Goal: Task Accomplishment & Management: Use online tool/utility

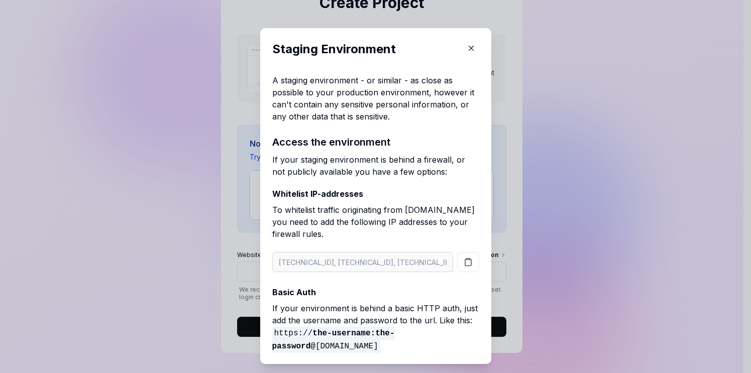
click at [463, 54] on button "button" at bounding box center [471, 48] width 16 height 16
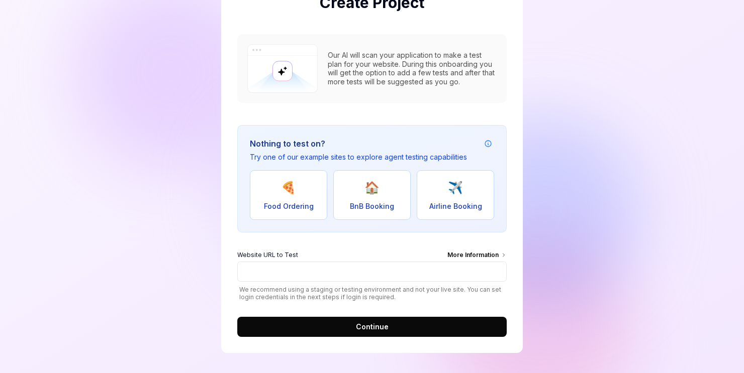
click at [465, 253] on div "More Information" at bounding box center [476, 256] width 59 height 11
click at [465, 262] on input "Website URL to Test More Information" at bounding box center [371, 272] width 269 height 20
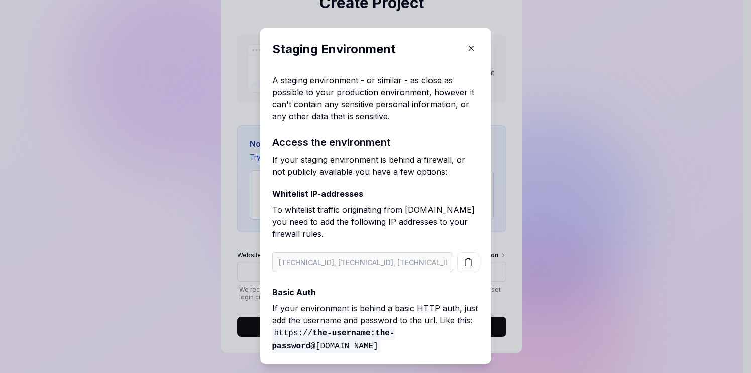
click at [467, 48] on icon "button" at bounding box center [471, 48] width 9 height 9
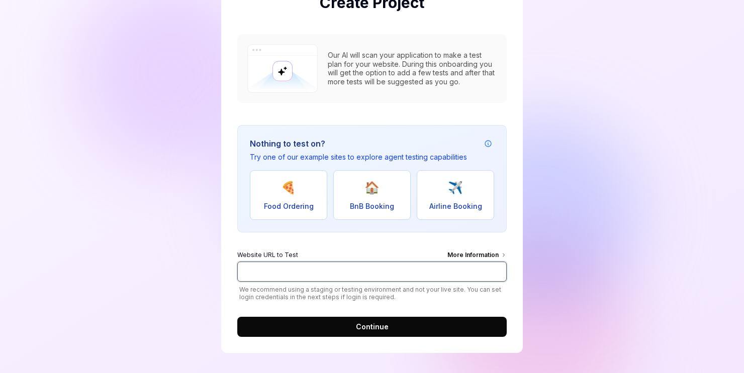
click at [289, 264] on input "Website URL to Test More Information" at bounding box center [371, 272] width 269 height 20
paste input "[URL][DOMAIN_NAME]"
type input "[URL][DOMAIN_NAME]"
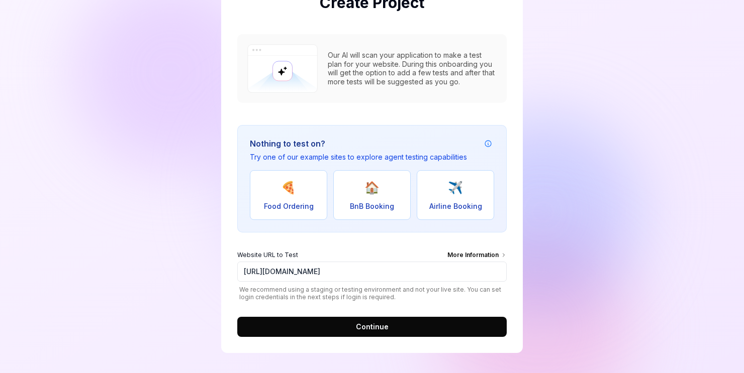
click at [422, 325] on button "Continue" at bounding box center [371, 327] width 269 height 20
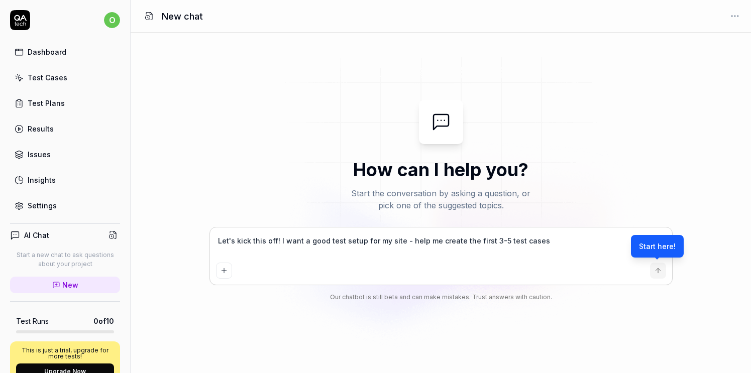
type textarea "*"
click at [658, 272] on icon "submit" at bounding box center [658, 270] width 0 height 5
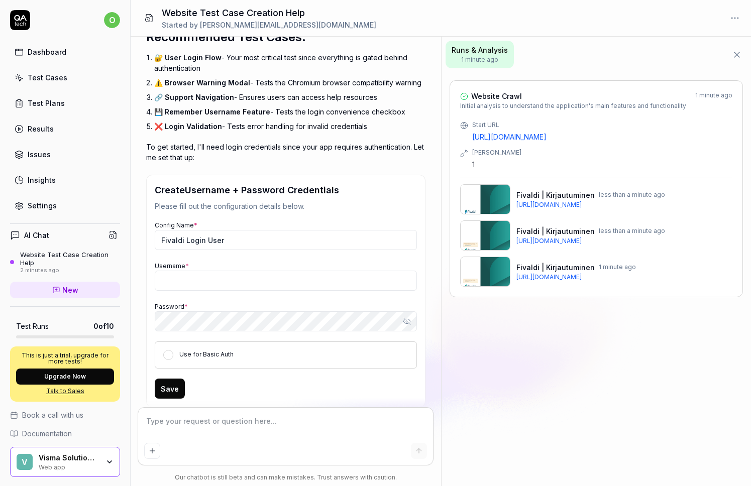
scroll to position [298, 0]
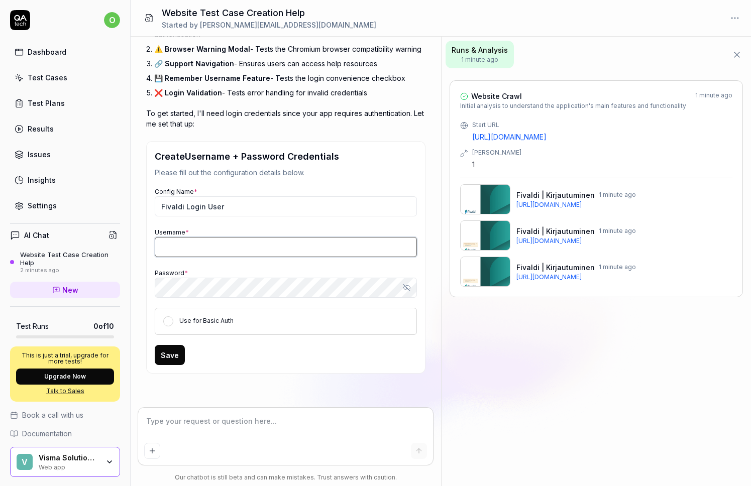
click at [221, 245] on input "Username *" at bounding box center [286, 247] width 262 height 20
type textarea "*"
paste input "fv-ollisuihkonen"
type input "fv-ollisuihkonen"
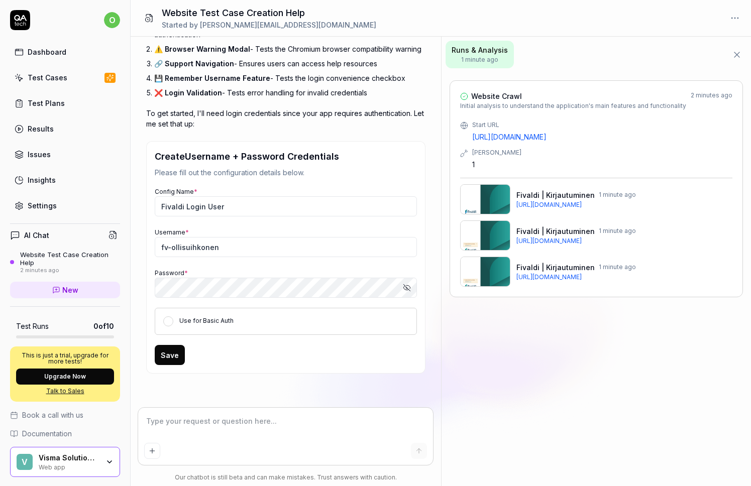
click at [428, 287] on div "Let's kick this off! I want a good test setup for my site - help me create the …" at bounding box center [286, 222] width 310 height 371
click at [169, 360] on button "Save" at bounding box center [170, 355] width 30 height 20
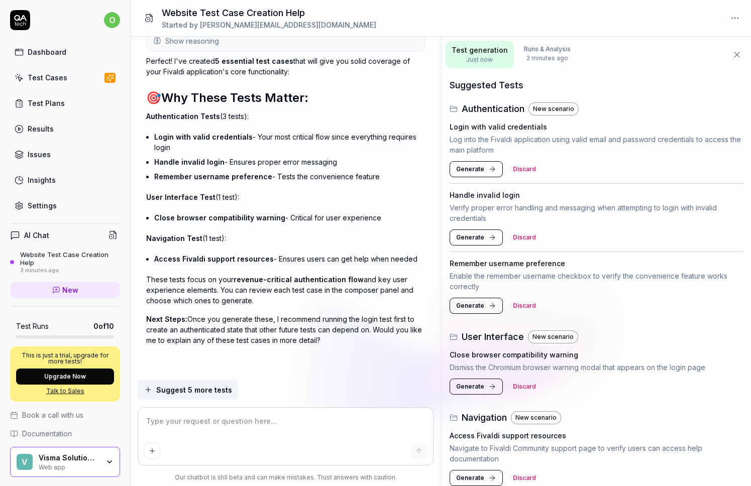
scroll to position [537, 0]
click at [288, 373] on textarea at bounding box center [285, 426] width 283 height 25
type textarea "*"
type textarea "I"
type textarea "*"
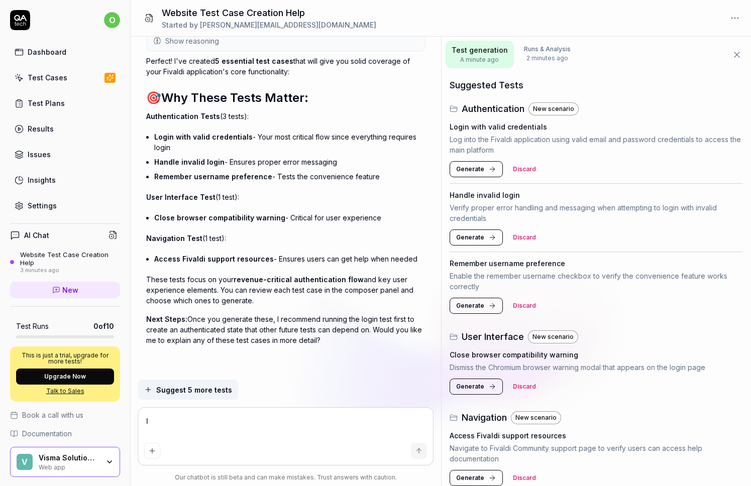
type textarea "I"
type textarea "*"
type textarea "I w"
type textarea "*"
type textarea "I wan"
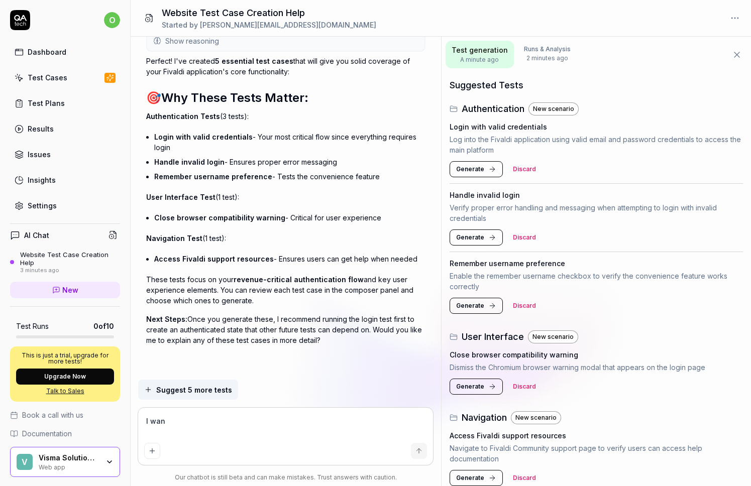
type textarea "*"
type textarea "I want"
type textarea "*"
type textarea "I want"
type textarea "*"
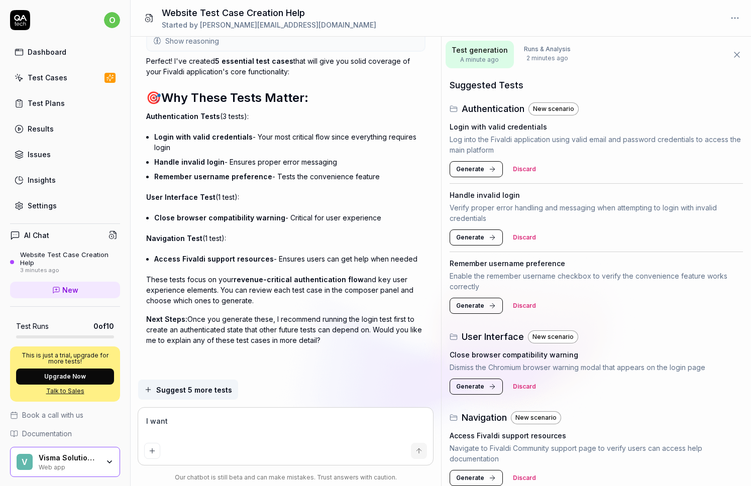
type textarea "I want y"
type textarea "*"
type textarea "I want yo"
type textarea "*"
type textarea "I want you"
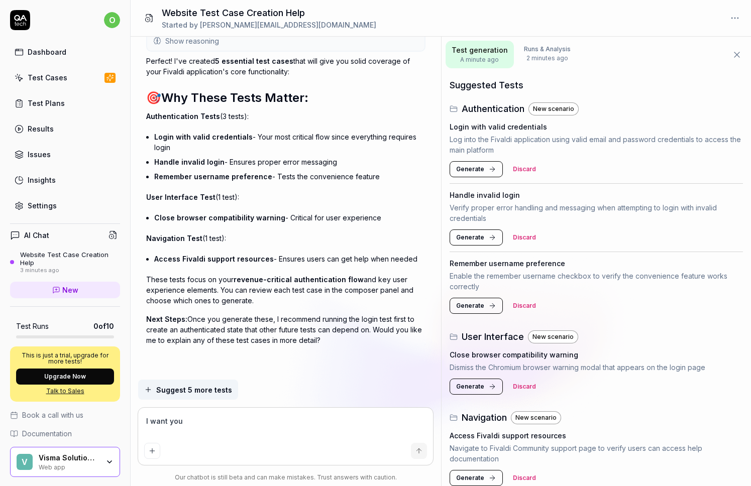
type textarea "*"
type textarea "I want you"
type textarea "*"
type textarea "I want you t"
type textarea "*"
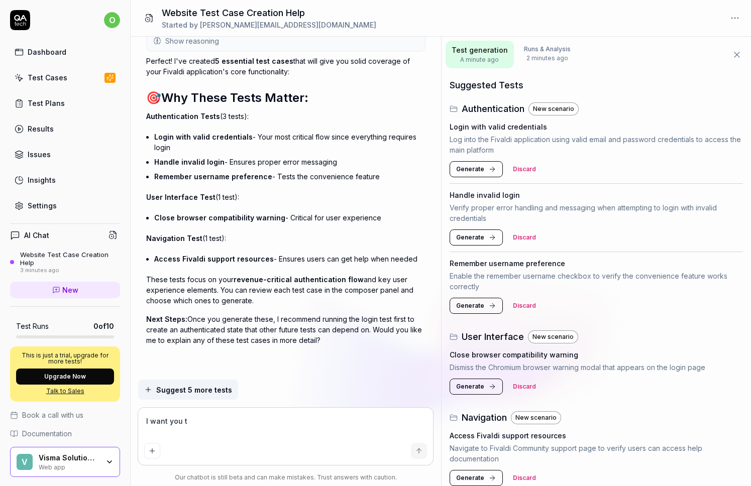
type textarea "I want you to"
type textarea "*"
type textarea "I want you to"
type textarea "*"
type textarea "I want you to c"
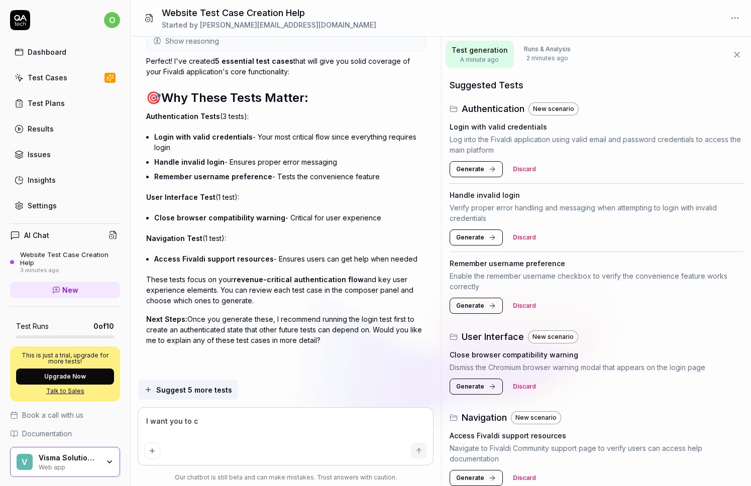
type textarea "*"
type textarea "I want you to cr"
type textarea "*"
type textarea "I want you to cre"
type textarea "*"
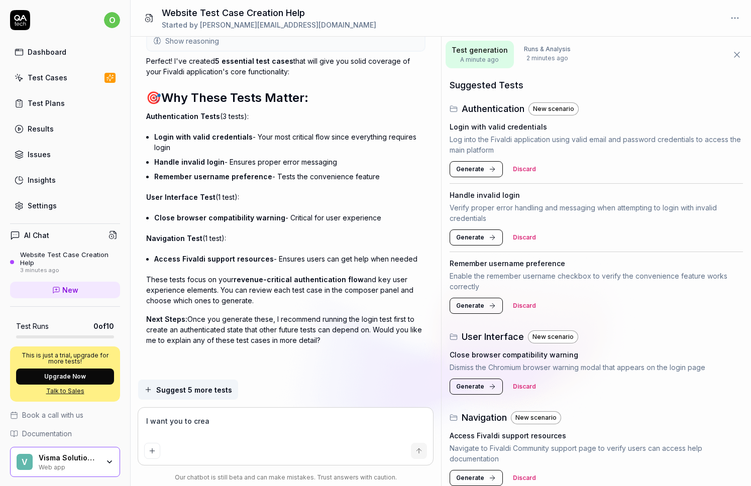
type textarea "I want you to creat"
type textarea "*"
type textarea "I want you to create"
type textarea "*"
type textarea "I want you to create"
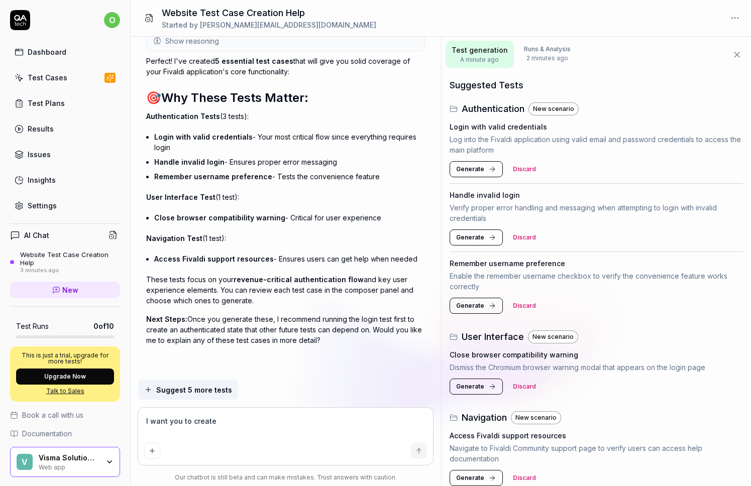
type textarea "*"
type textarea "I want you to create a"
type textarea "*"
type textarea "I want you to create a"
type textarea "*"
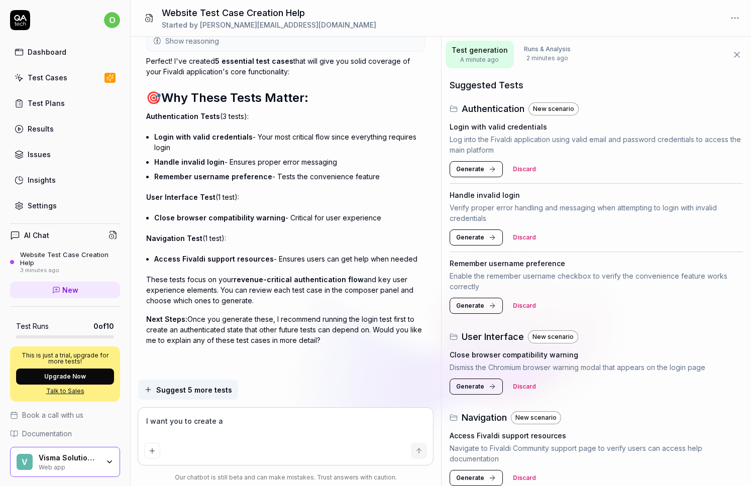
type textarea "I want you to create a t"
type textarea "*"
type textarea "I want you to create a te"
type textarea "*"
type textarea "I want you to create a tes"
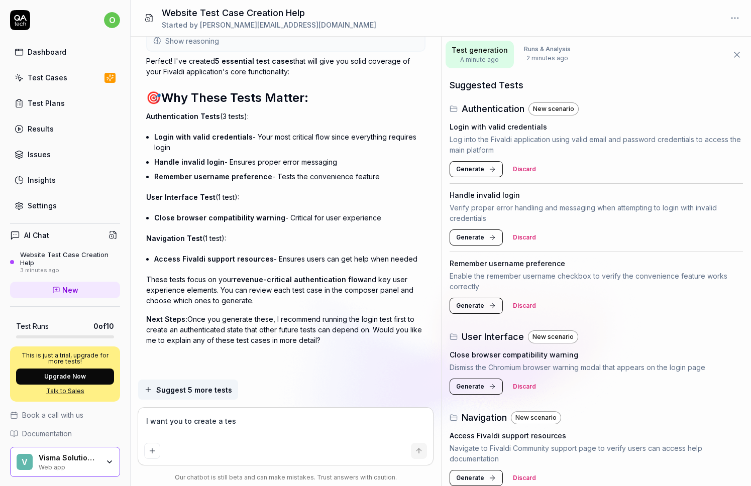
type textarea "*"
type textarea "I want you to create a test"
type textarea "*"
type textarea "I want you to create a test"
type textarea "*"
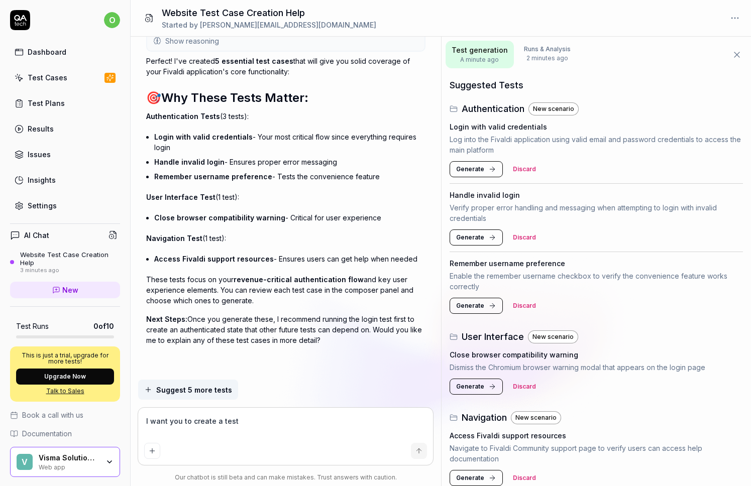
type textarea "I want you to create a test t"
type textarea "*"
type textarea "I want you to create a test th"
type textarea "*"
type textarea "I want you to create a test tha"
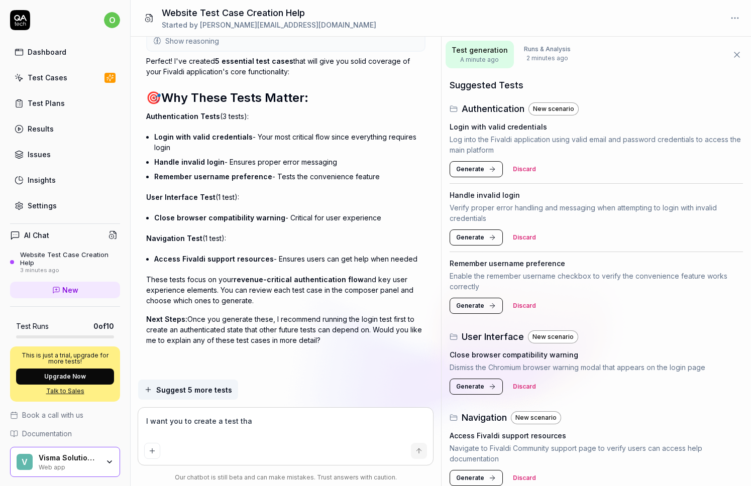
type textarea "*"
type textarea "I want you to create a test that"
type textarea "*"
type textarea "I want you to create a test that"
type textarea "*"
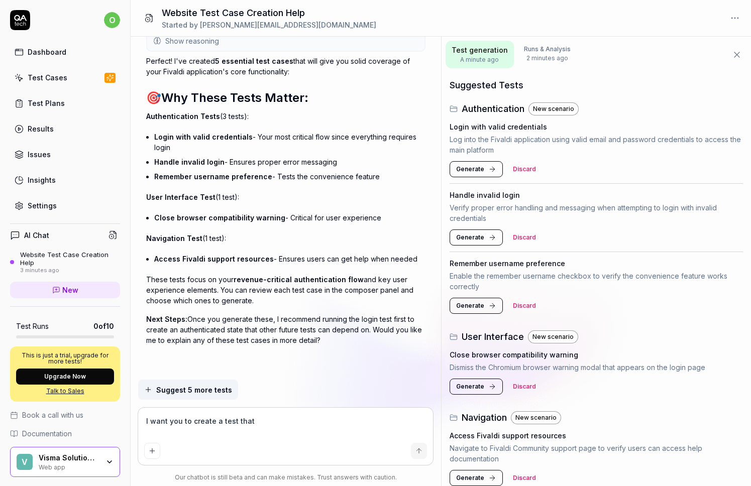
type textarea "I want you to create a test that l"
type textarea "*"
type textarea "I want you to create a test that lo"
type textarea "*"
type textarea "I want you to create a test that log"
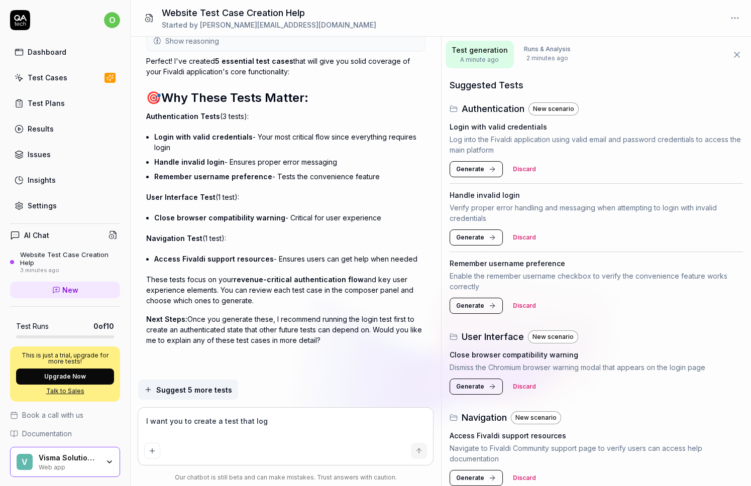
type textarea "*"
type textarea "I want you to create a test that logs"
type textarea "*"
type textarea "I want you to create a test that logs"
type textarea "*"
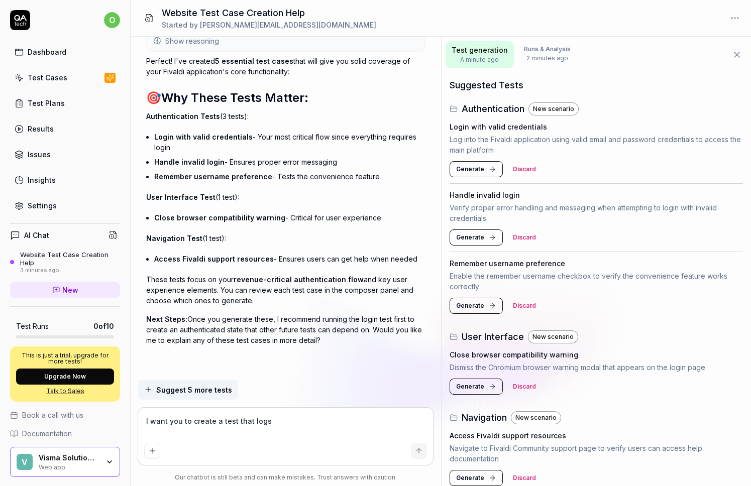
type textarea "I want you to create a test that logs i"
type textarea "*"
type textarea "I want you to create a test that logs in"
type textarea "*"
type textarea "I want you to create a test that logs in"
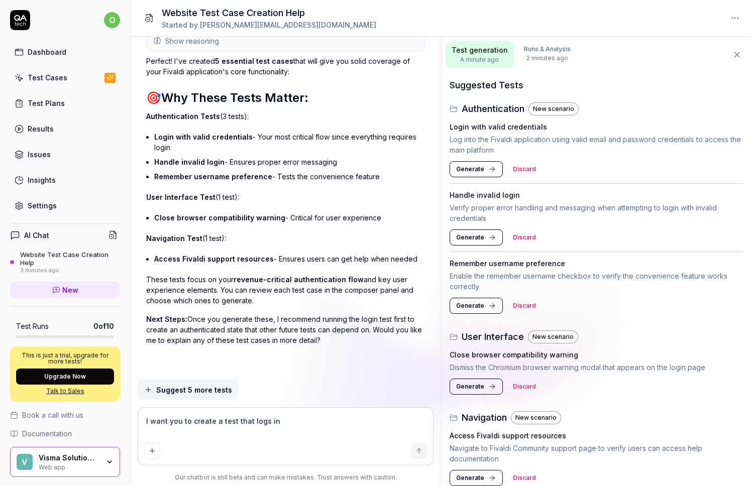
type textarea "*"
type textarea "I want you to create a test that logs in u"
type textarea "*"
type textarea "I want you to create a test that logs in [GEOGRAPHIC_DATA]"
type textarea "*"
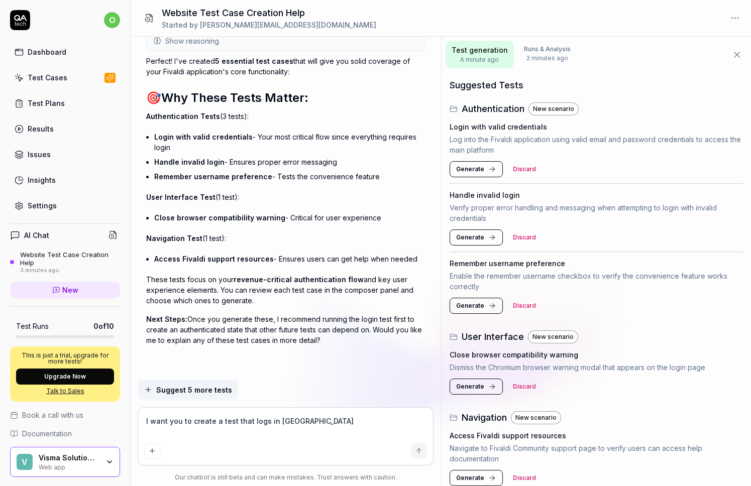
type textarea "I want you to create a test that logs in [GEOGRAPHIC_DATA]"
type textarea "*"
type textarea "I want you to create a test that logs in using"
type textarea "*"
type textarea "I want you to create a test that logs in using"
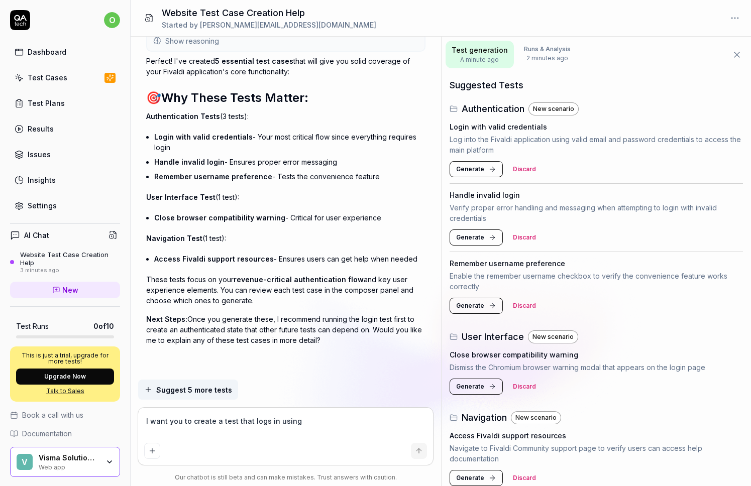
type textarea "*"
type textarea "I want you to create a test that logs in using th"
type textarea "*"
type textarea "I want you to create a test that logs in using the"
type textarea "*"
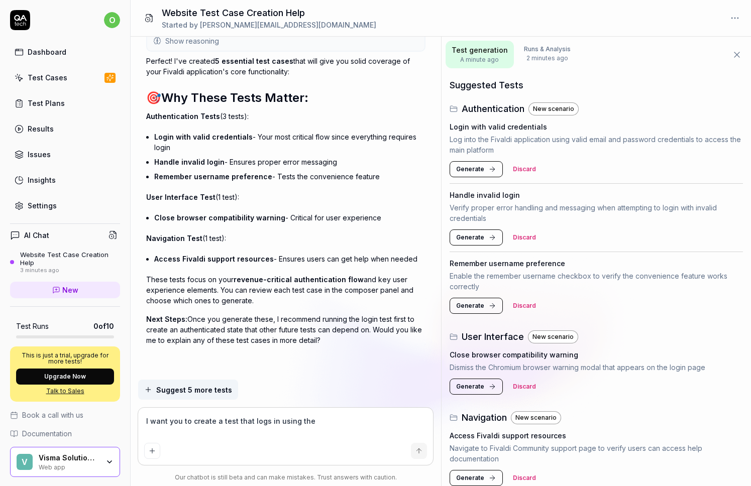
type textarea "I want you to create a test that logs in using the"
type textarea "*"
type textarea "I want you to create a test that logs in using the p"
type textarea "*"
type textarea "I want you to create a test that logs in using the pr"
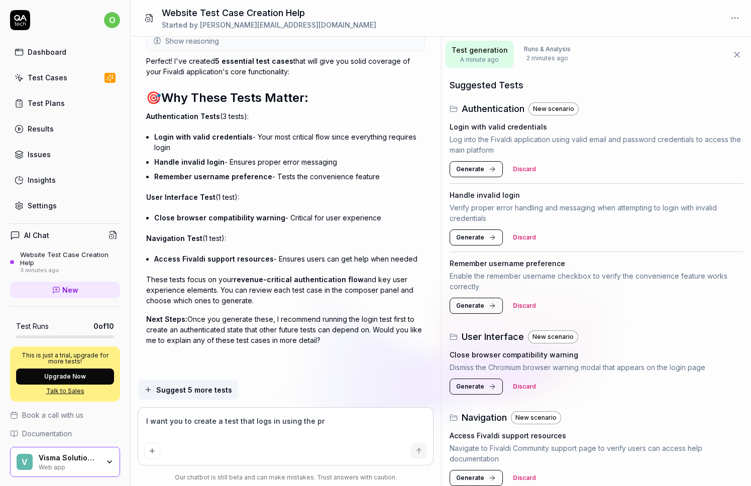
type textarea "*"
type textarea "I want you to create a test that logs in using the pro"
type textarea "*"
type textarea "I want you to create a test that logs in using the prov"
type textarea "*"
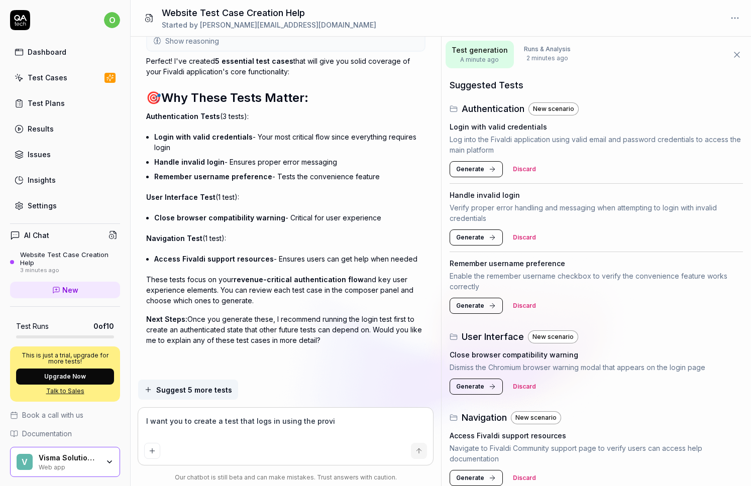
type textarea "I want you to create a test that logs in using the provid"
type textarea "*"
type textarea "I want you to create a test that logs in using the provide"
type textarea "*"
type textarea "I want you to create a test that logs in using the provided"
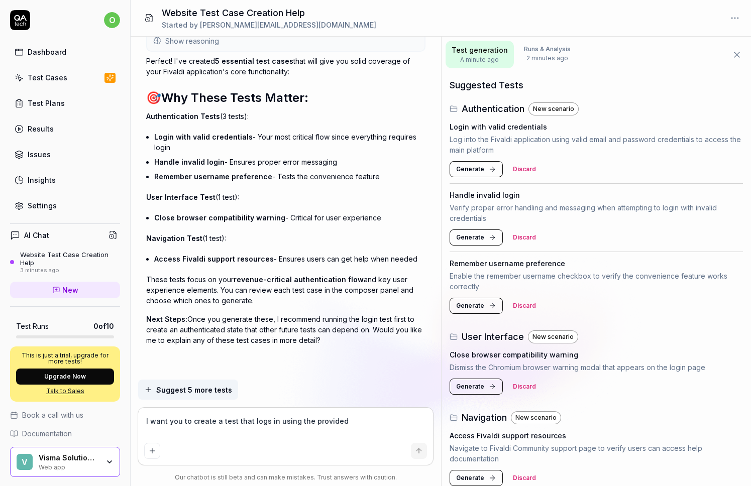
type textarea "*"
type textarea "I want you to create a test that logs in using the provided"
type textarea "*"
type textarea "I want you to create a test that logs in using the provided c"
type textarea "*"
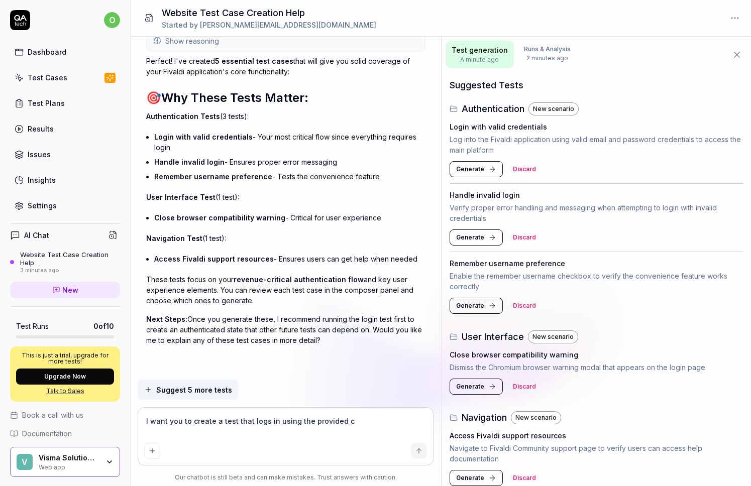
type textarea "I want you to create a test that logs in using the provided cr"
type textarea "*"
type textarea "I want you to create a test that logs in using the provided cre"
type textarea "*"
type textarea "I want you to create a test that logs in using the provided cred"
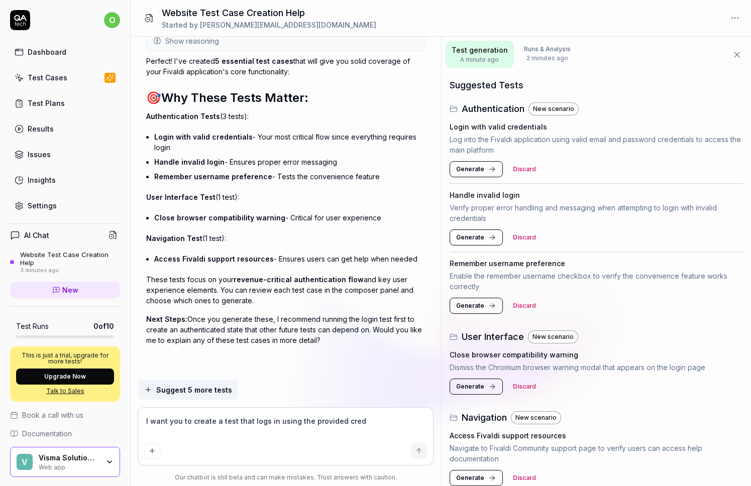
type textarea "*"
type textarea "I want you to create a test that logs in using the provided crede"
type textarea "*"
type textarea "I want you to create a test that logs in using the provided creden"
type textarea "*"
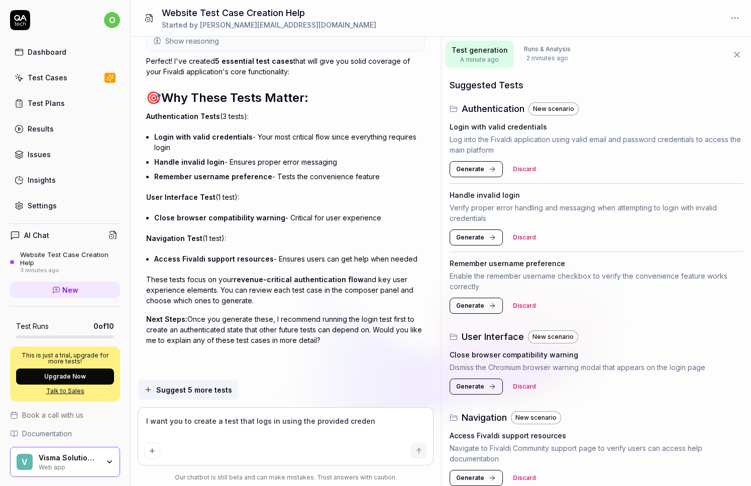
type textarea "I want you to create a test that logs in using the provided credent"
type textarea "*"
type textarea "I want you to create a test that logs in using the provided credenti"
type textarea "*"
type textarea "I want you to create a test that logs in using the provided credentia"
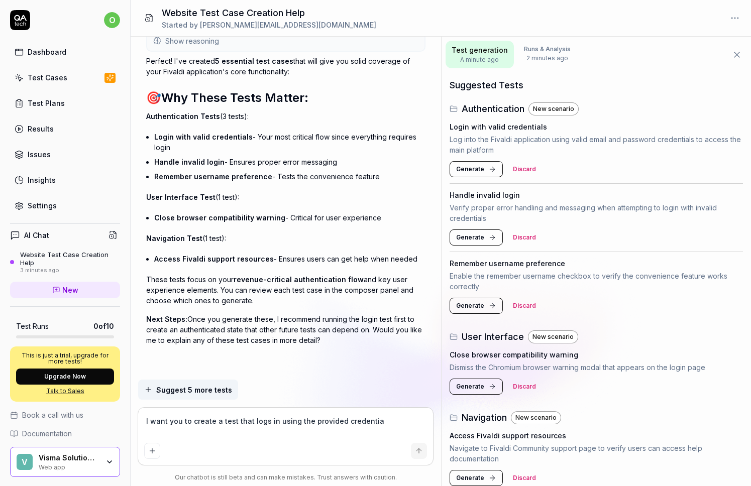
type textarea "*"
type textarea "I want you to create a test that logs in using the provided credential"
type textarea "*"
type textarea "I want you to create a test that logs in using the provided credentials"
type textarea "*"
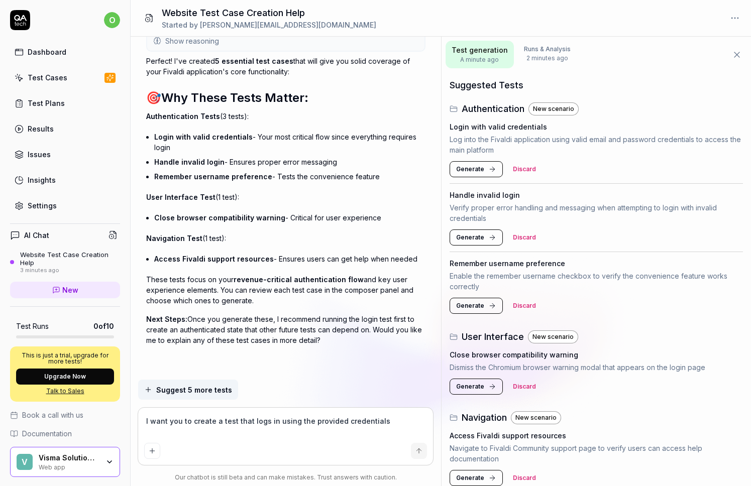
type textarea "I want you to create a test that logs in using the provided credentials,"
type textarea "*"
type textarea "I want you to create a test that logs in using the provided credentials,"
type textarea "*"
type textarea "I want you to create a test that logs in using the provided credentials, n"
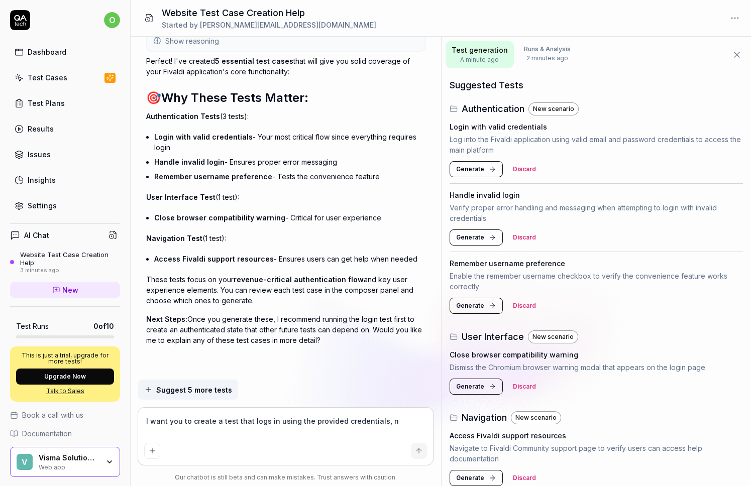
type textarea "*"
type textarea "I want you to create a test that logs in using the provided credentials, na"
type textarea "*"
type textarea "I want you to create a test that logs in using the provided credentials, n"
type textarea "*"
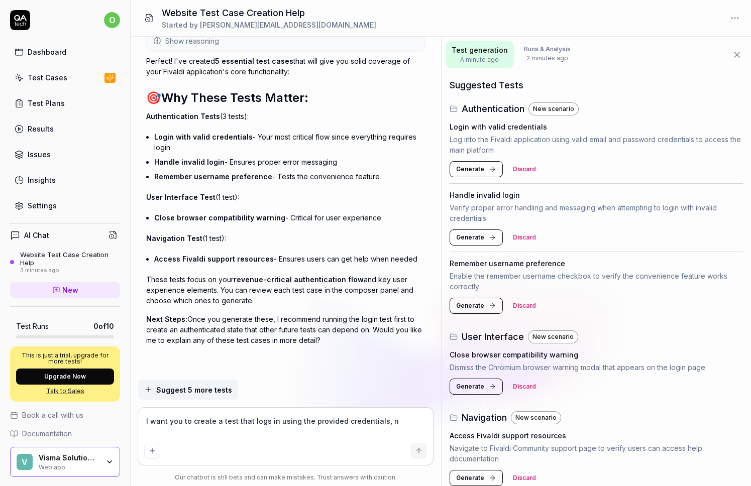
type textarea "I want you to create a test that logs in using the provided credentials,"
type textarea "*"
type textarea "I want you to create a test that logs in using the provided credentials,"
type textarea "*"
type textarea "I want you to create a test that logs in using the provided credentials"
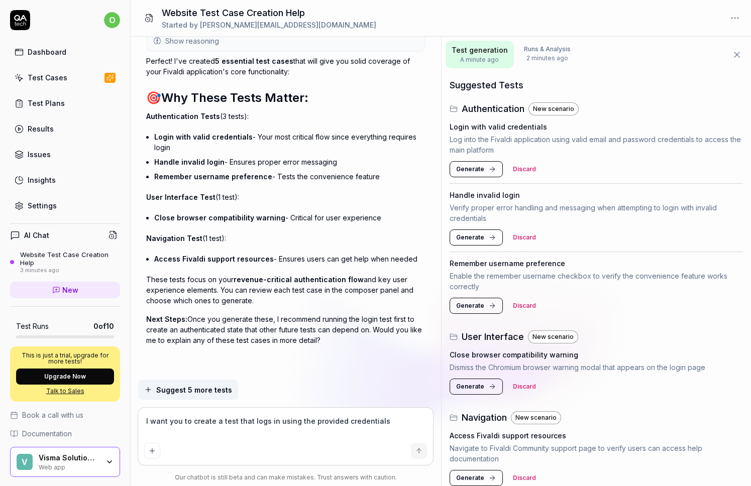
type textarea "*"
type textarea "I want you to create a test that logs in using the provided credentials,"
type textarea "*"
type textarea "I want you to create a test that logs in using the provided credentials,"
type textarea "*"
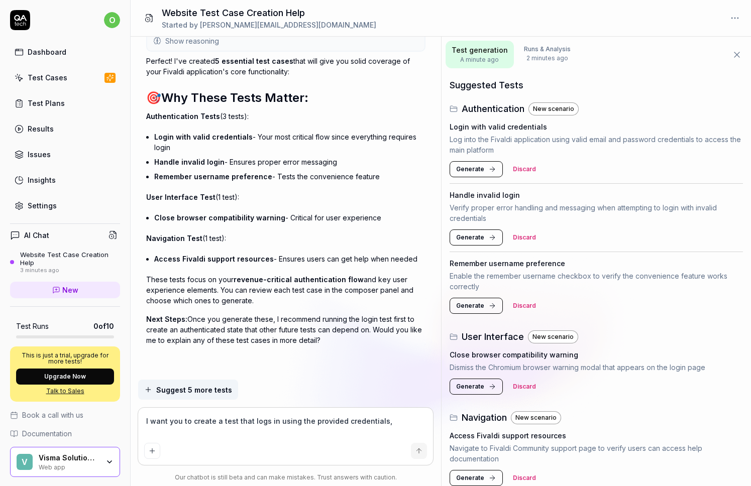
type textarea "I want you to create a test that logs in using the provided credentials, w"
type textarea "*"
type textarea "I want you to create a test that logs in using the provided credentials, wa"
type textarea "*"
type textarea "I want you to create a test that logs in using the provided credentials, wai"
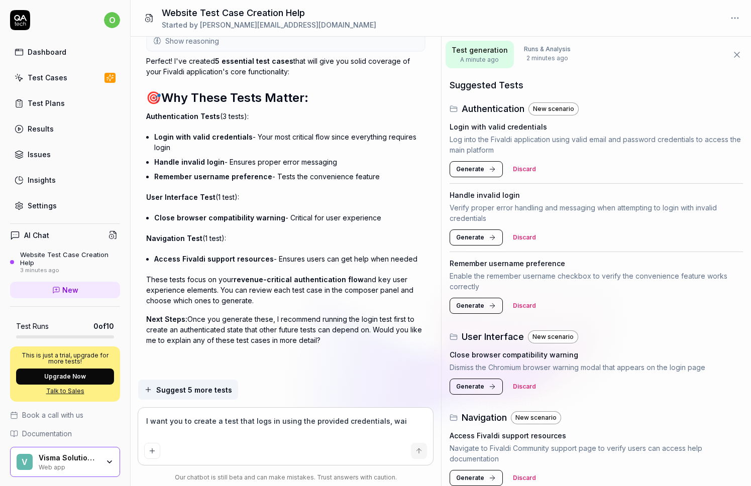
type textarea "*"
type textarea "I want you to create a test that logs in using the provided credentials, wait"
type textarea "*"
type textarea "I want you to create a test that logs in using the provided credentials, waiti"
type textarea "*"
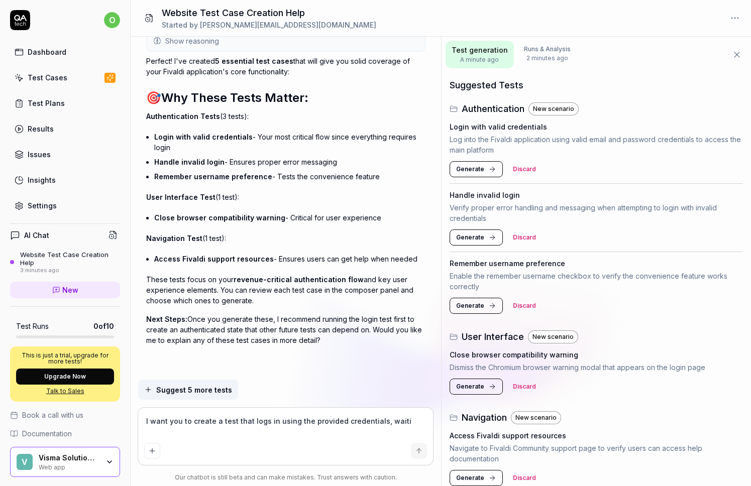
type textarea "I want you to create a test that logs in using the provided credentials, waitin"
type textarea "*"
type textarea "I want you to create a test that logs in using the provided credentials, waiting"
type textarea "*"
type textarea "I want you to create a test that logs in using the provided credentials, waiting"
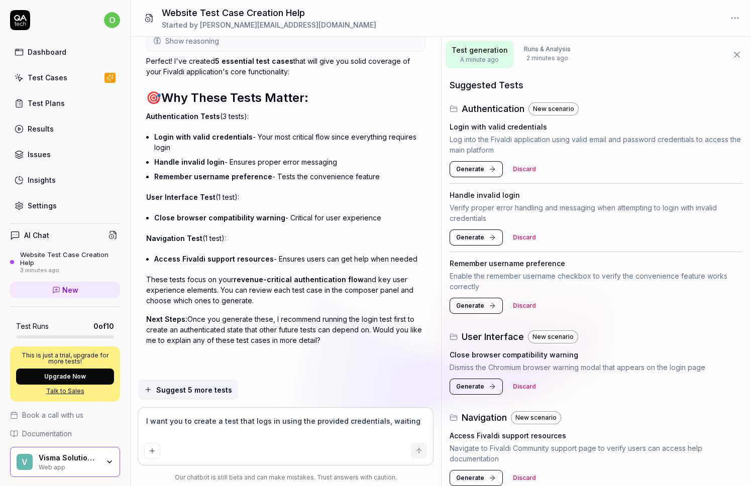
type textarea "*"
type textarea "I want you to create a test that logs in using the provided credentials, waitin…"
type textarea "*"
type textarea "I want you to create a test that logs in using the provided credentials, waitin…"
type textarea "*"
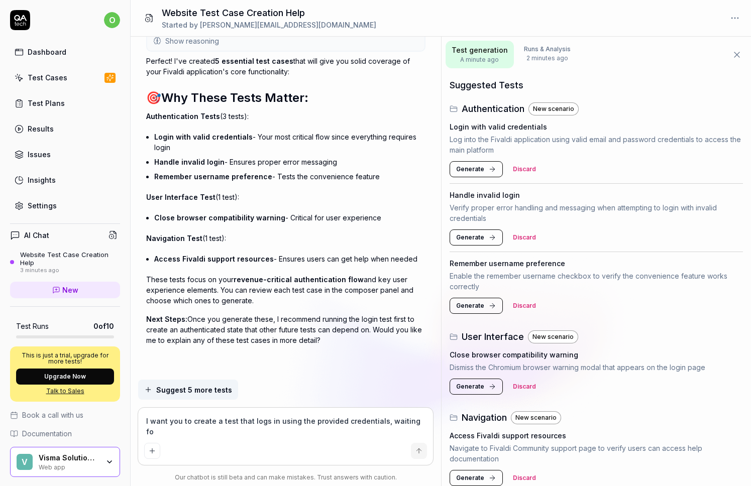
type textarea "I want you to create a test that logs in using the provided credentials, waitin…"
type textarea "*"
type textarea "I want you to create a test that logs in using the provided credentials, waitin…"
type textarea "*"
type textarea "I want you to create a test that logs in using the provided credentials, waitin…"
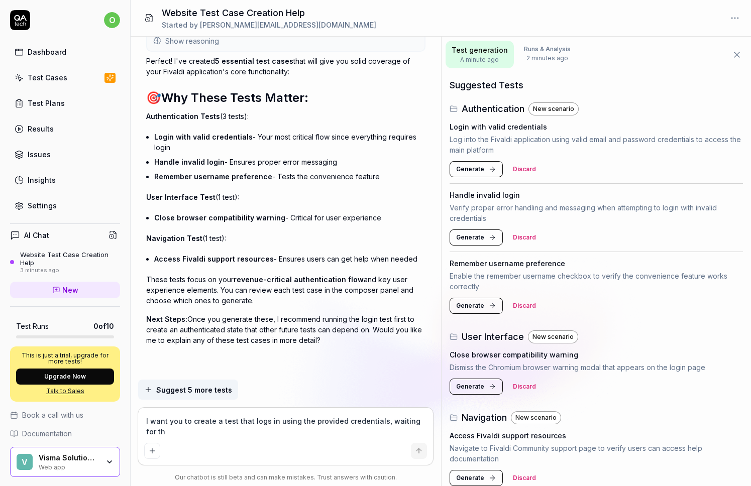
type textarea "*"
type textarea "I want you to create a test that logs in using the provided credentials, waitin…"
type textarea "*"
type textarea "I want you to create a test that logs in using the provided credentials, waitin…"
type textarea "*"
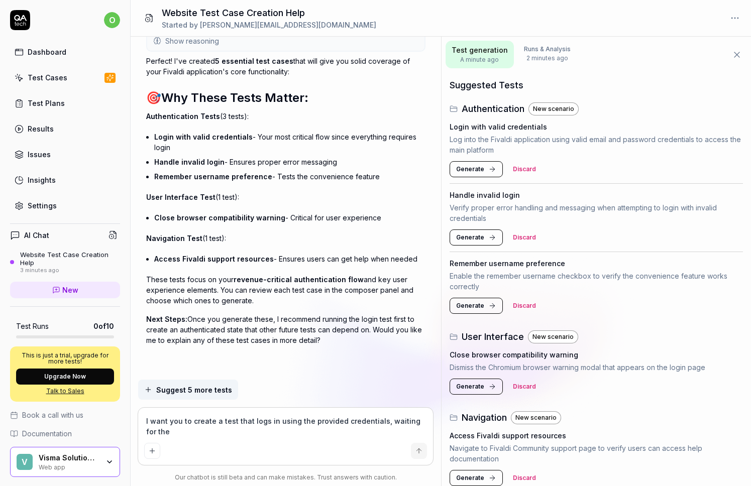
type textarea "I want you to create a test that logs in using the provided credentials, waitin…"
type textarea "*"
type textarea "I want you to create a test that logs in using the provided credentials, waitin…"
type textarea "*"
type textarea "I want you to create a test that logs in using the provided credentials, waitin…"
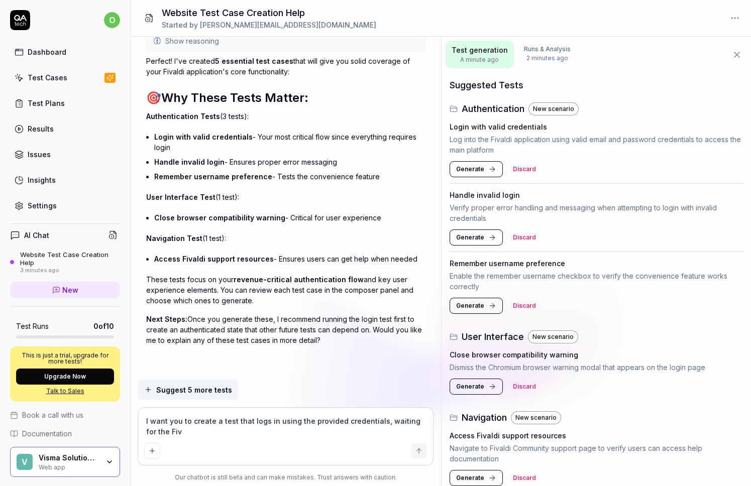
type textarea "*"
type textarea "I want you to create a test that logs in using the provided credentials, waitin…"
type textarea "*"
type textarea "I want you to create a test that logs in using the provided credentials, waitin…"
type textarea "*"
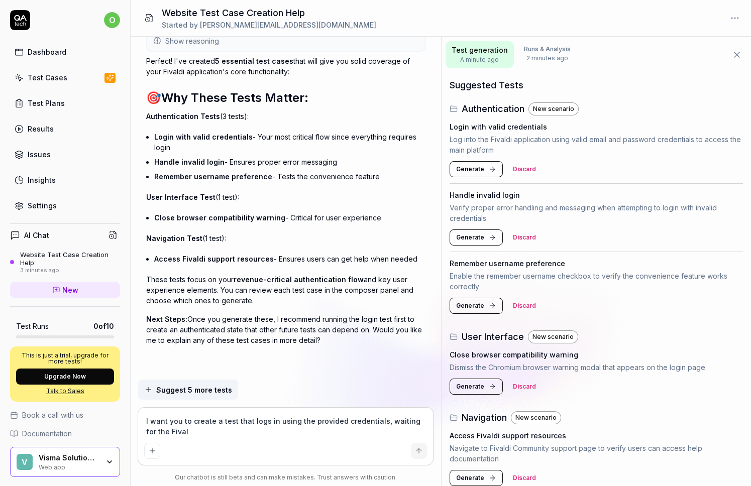
type textarea "I want you to create a test that logs in using the provided credentials, waitin…"
type textarea "*"
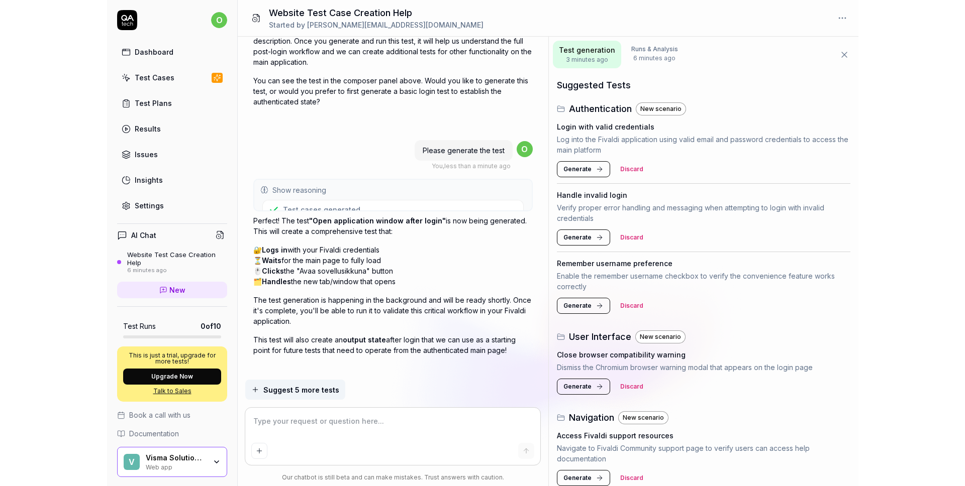
scroll to position [1071, 0]
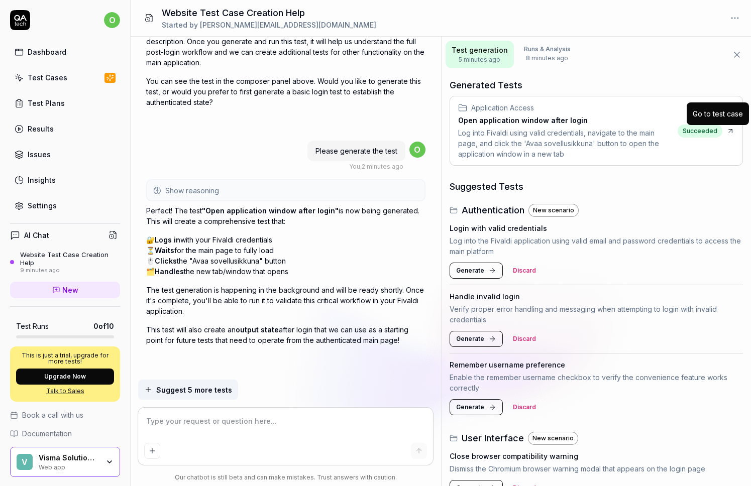
click at [726, 130] on icon at bounding box center [730, 131] width 8 height 8
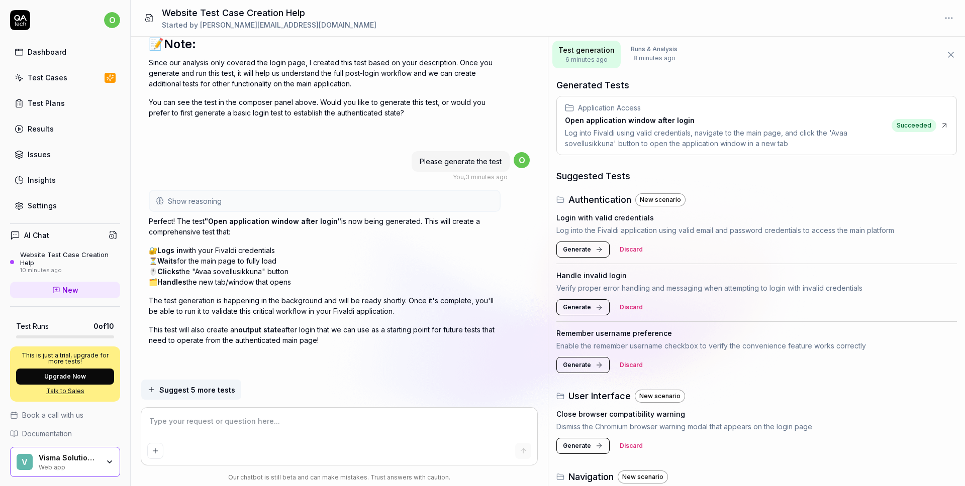
scroll to position [966, 0]
click at [294, 373] on textarea at bounding box center [339, 426] width 384 height 25
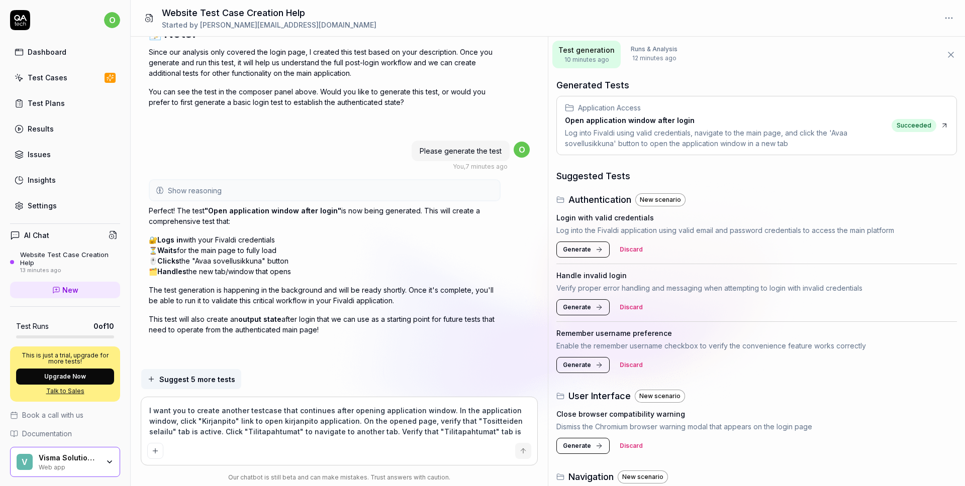
scroll to position [987, 0]
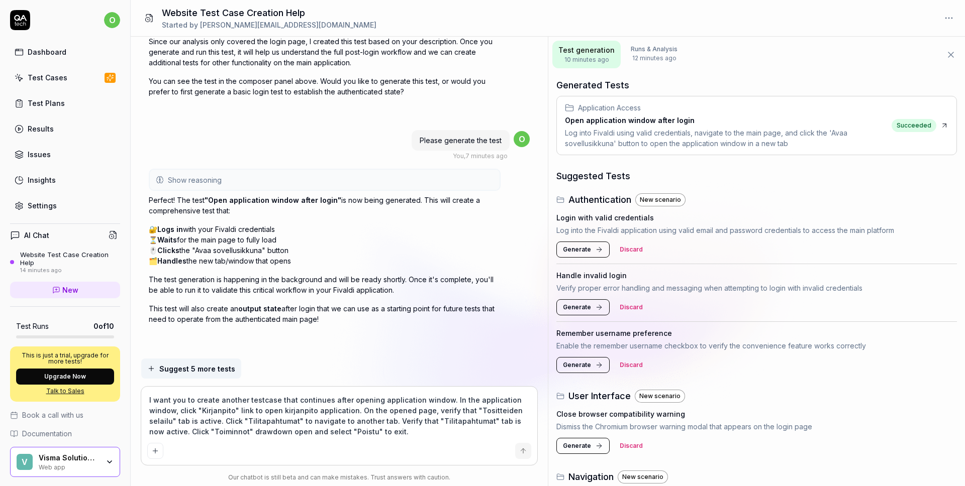
click at [356, 373] on textarea "I want you to create another testcase that continues after opening application …" at bounding box center [339, 416] width 384 height 46
click at [355, 373] on textarea "I want you to create another testcase that continues after opening application …" at bounding box center [339, 416] width 384 height 46
click at [523, 373] on icon "submit" at bounding box center [523, 451] width 0 height 5
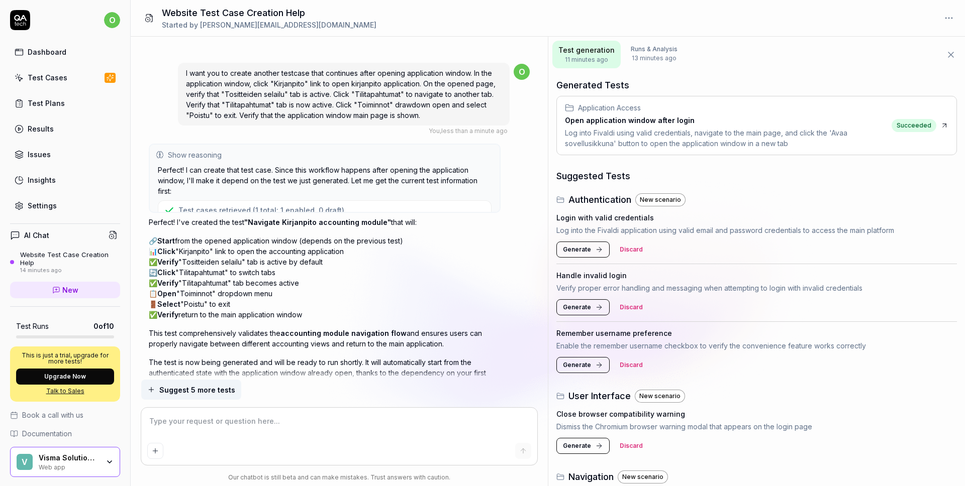
scroll to position [1278, 0]
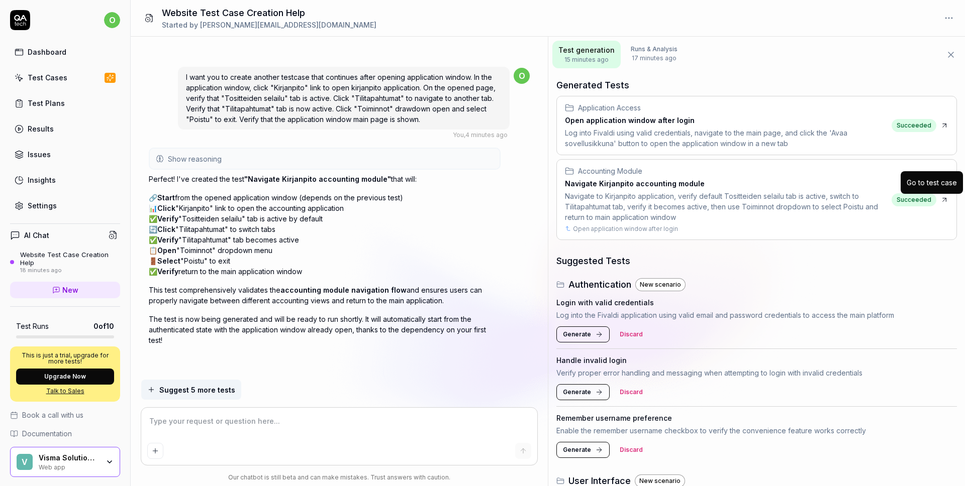
click at [751, 200] on icon at bounding box center [944, 200] width 8 height 8
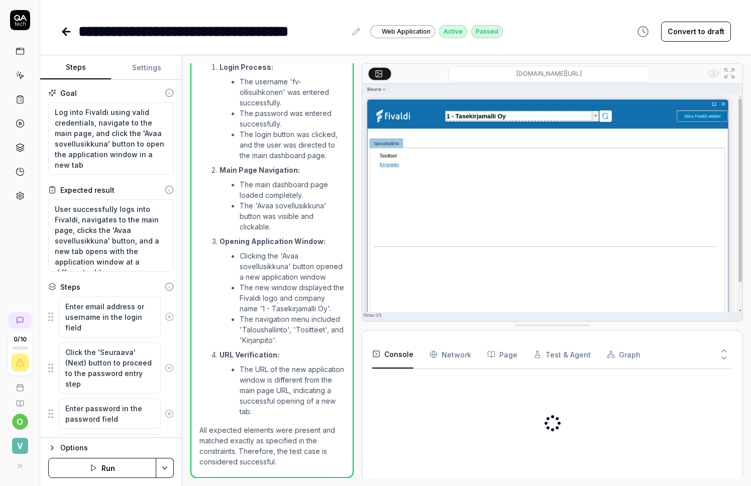
scroll to position [543, 0]
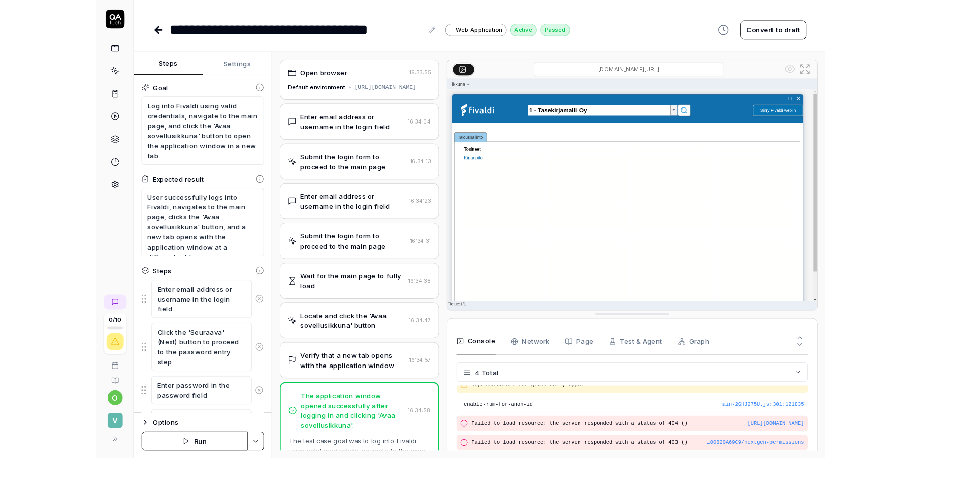
scroll to position [9, 0]
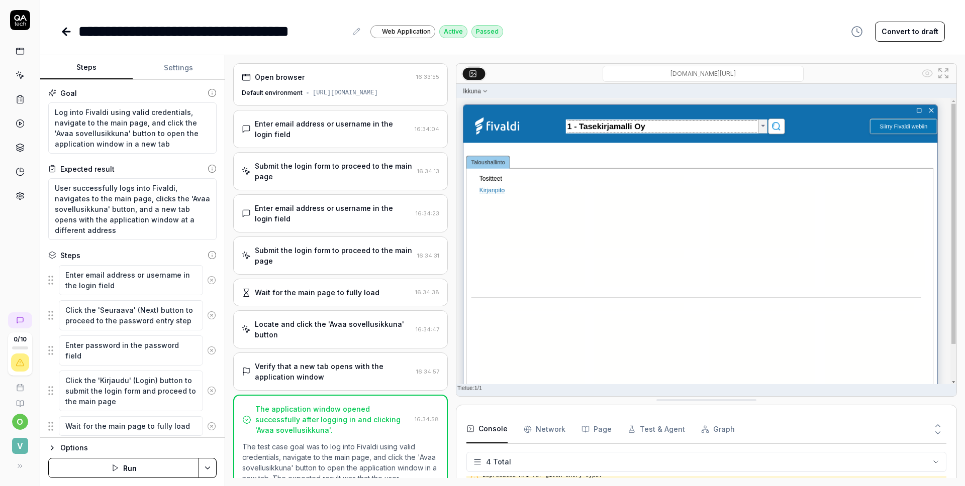
type textarea "*"
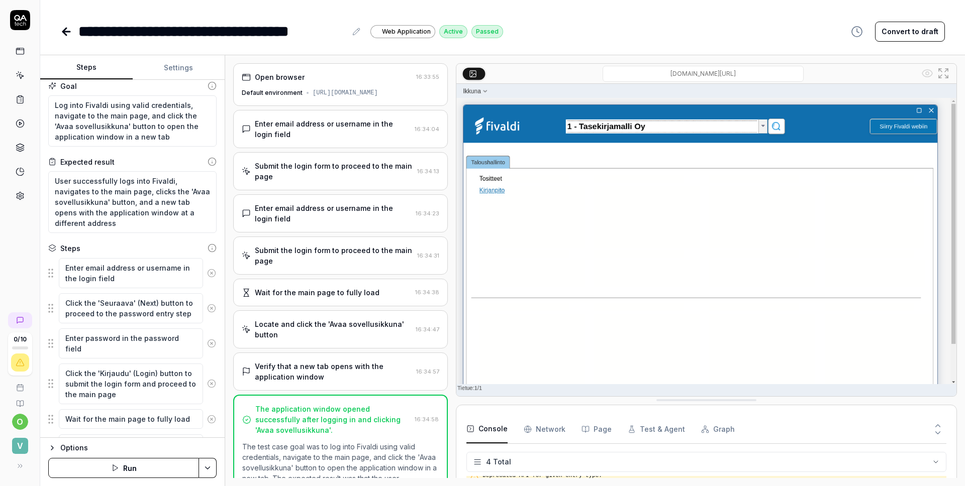
scroll to position [0, 0]
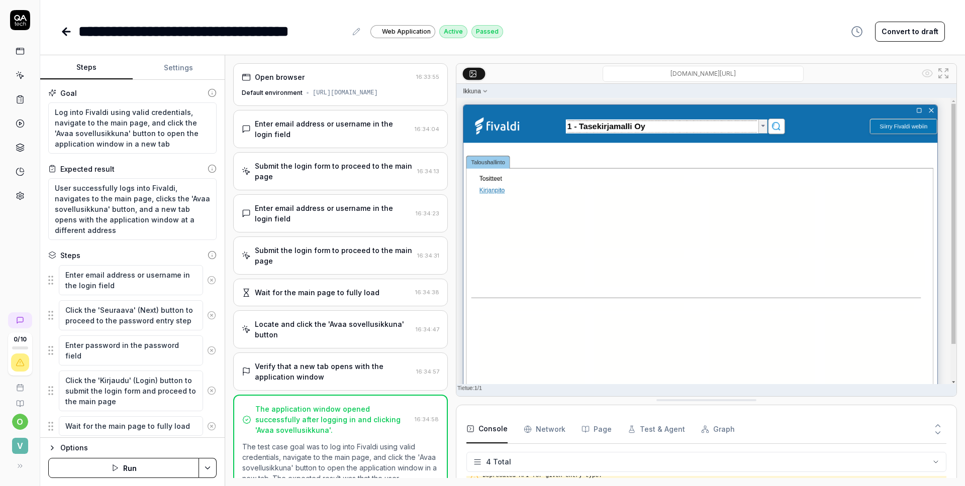
click at [65, 32] on icon at bounding box center [66, 32] width 7 height 0
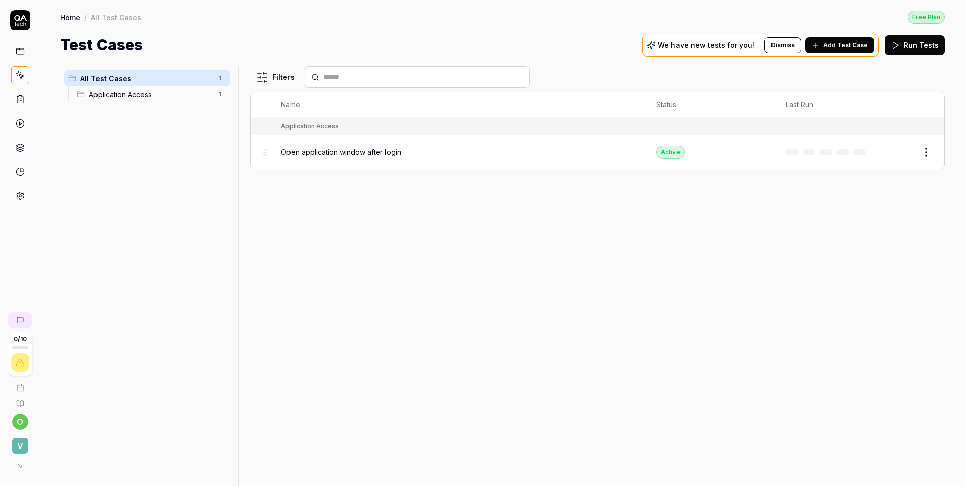
click at [396, 156] on span "Open application window after login" at bounding box center [341, 152] width 120 height 11
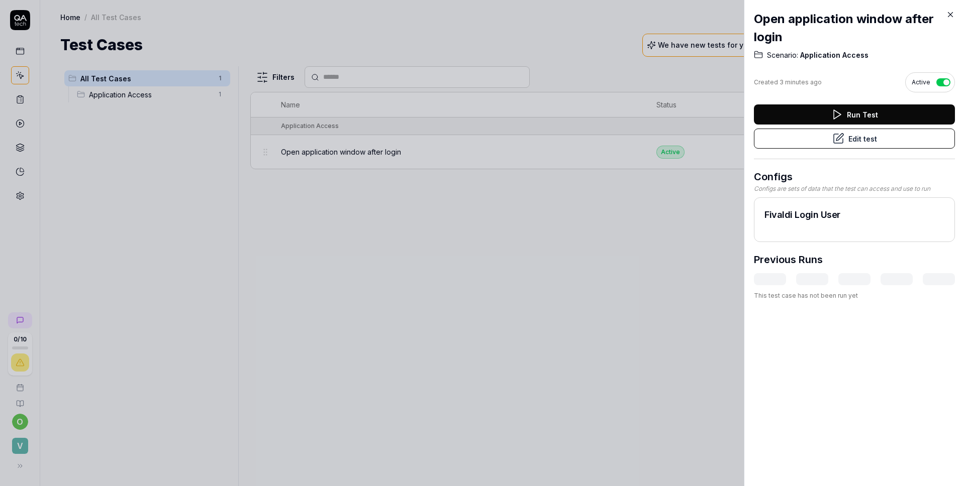
click at [644, 251] on div at bounding box center [482, 243] width 965 height 486
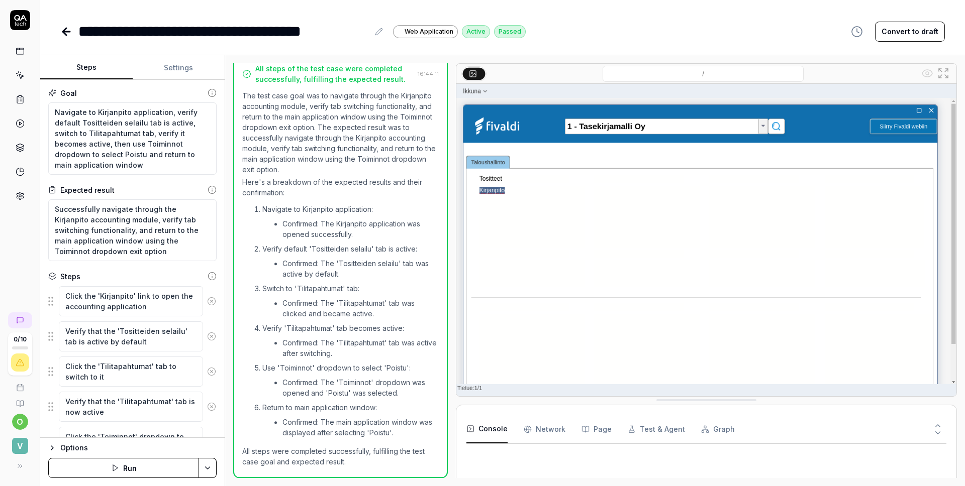
scroll to position [244, 0]
click at [124, 470] on button "Run" at bounding box center [123, 468] width 151 height 20
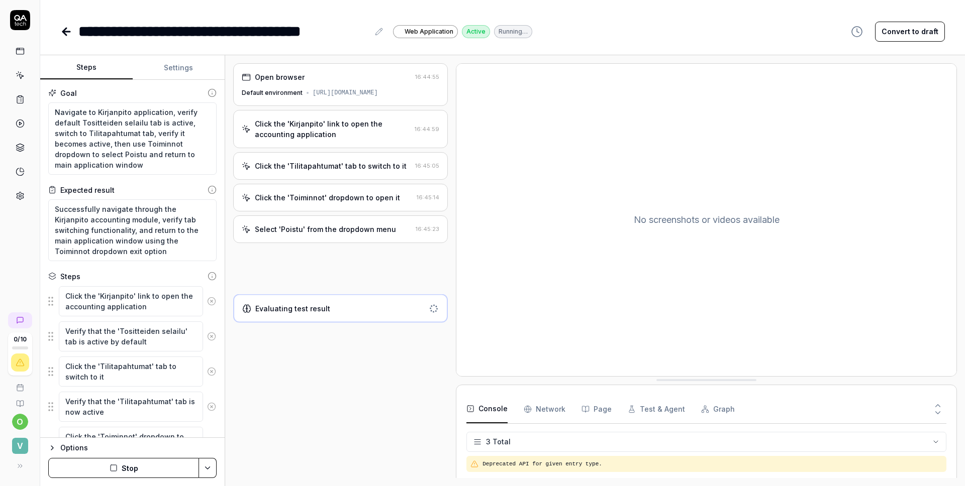
type textarea "*"
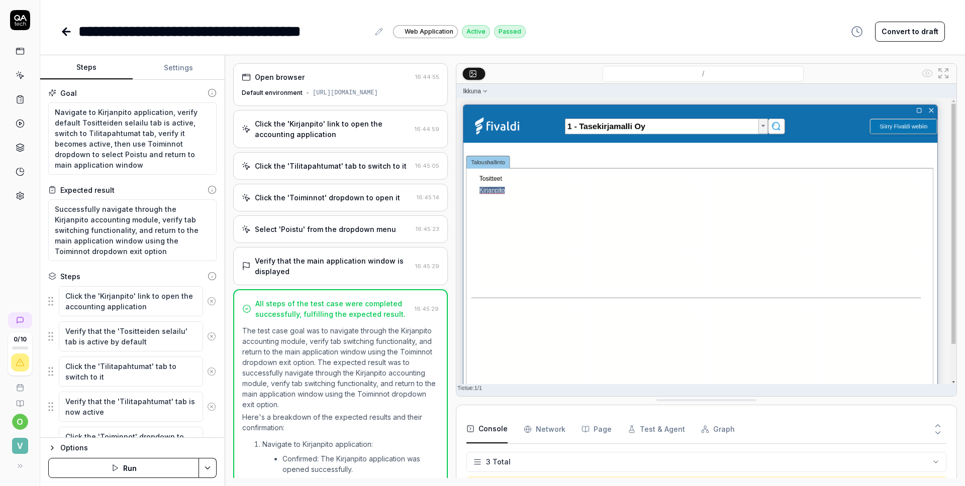
click at [65, 32] on icon at bounding box center [66, 32] width 7 height 0
